Goal: Navigation & Orientation: Go to known website

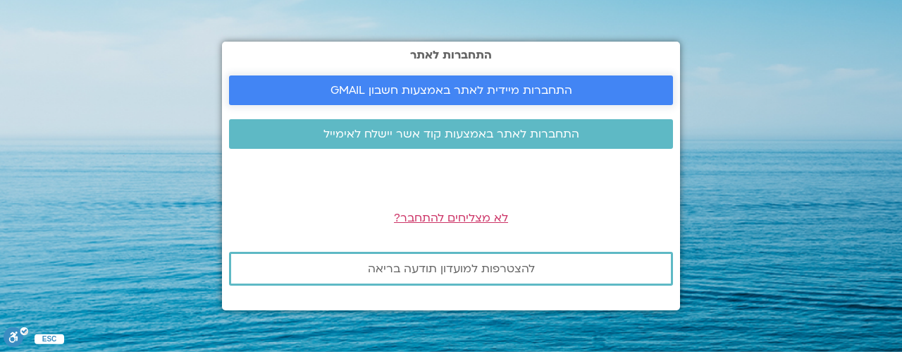
click at [428, 90] on span "התחברות מיידית לאתר באמצעות חשבון GMAIL" at bounding box center [452, 90] width 242 height 13
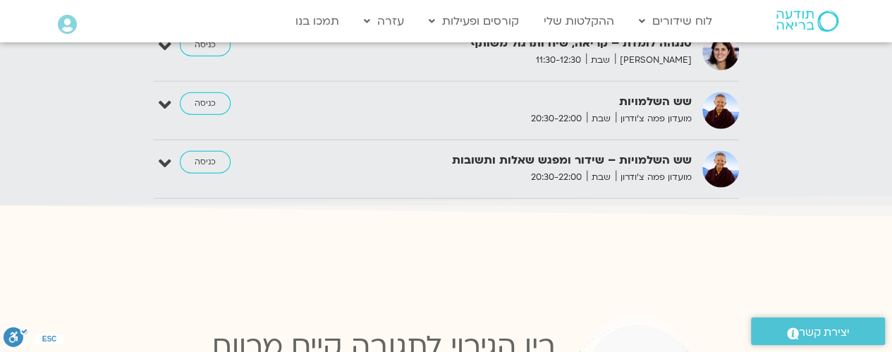
scroll to position [1628, 0]
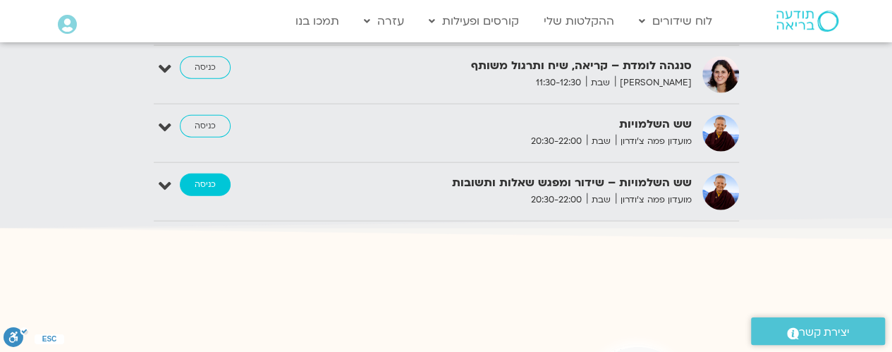
click at [203, 177] on link "כניסה" at bounding box center [205, 184] width 51 height 23
click at [200, 173] on link "כניסה" at bounding box center [205, 184] width 51 height 23
